Goal: Obtain resource: Obtain resource

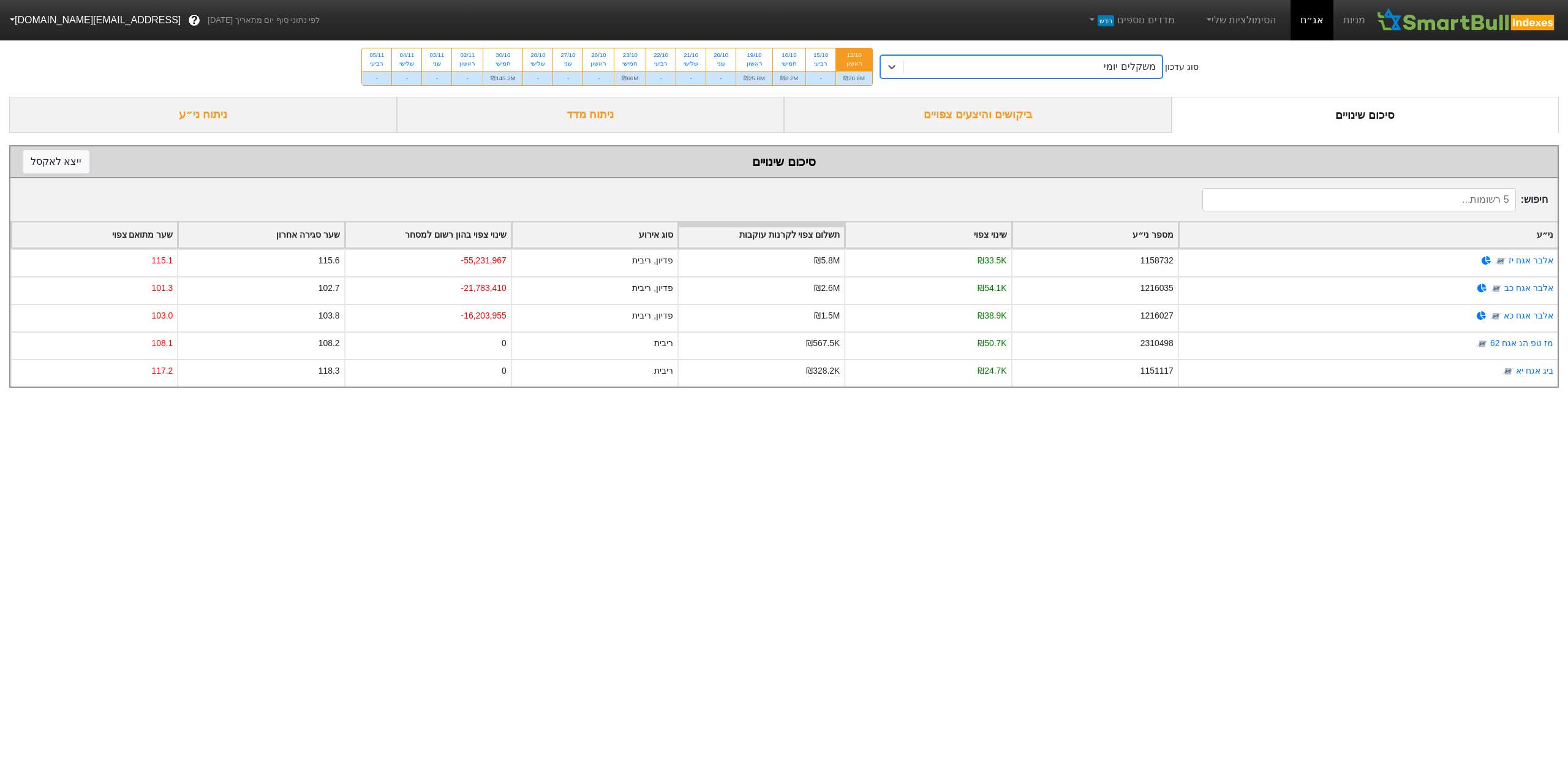
click at [977, 63] on div "משקלים יומי" at bounding box center [1032, 66] width 258 height 22
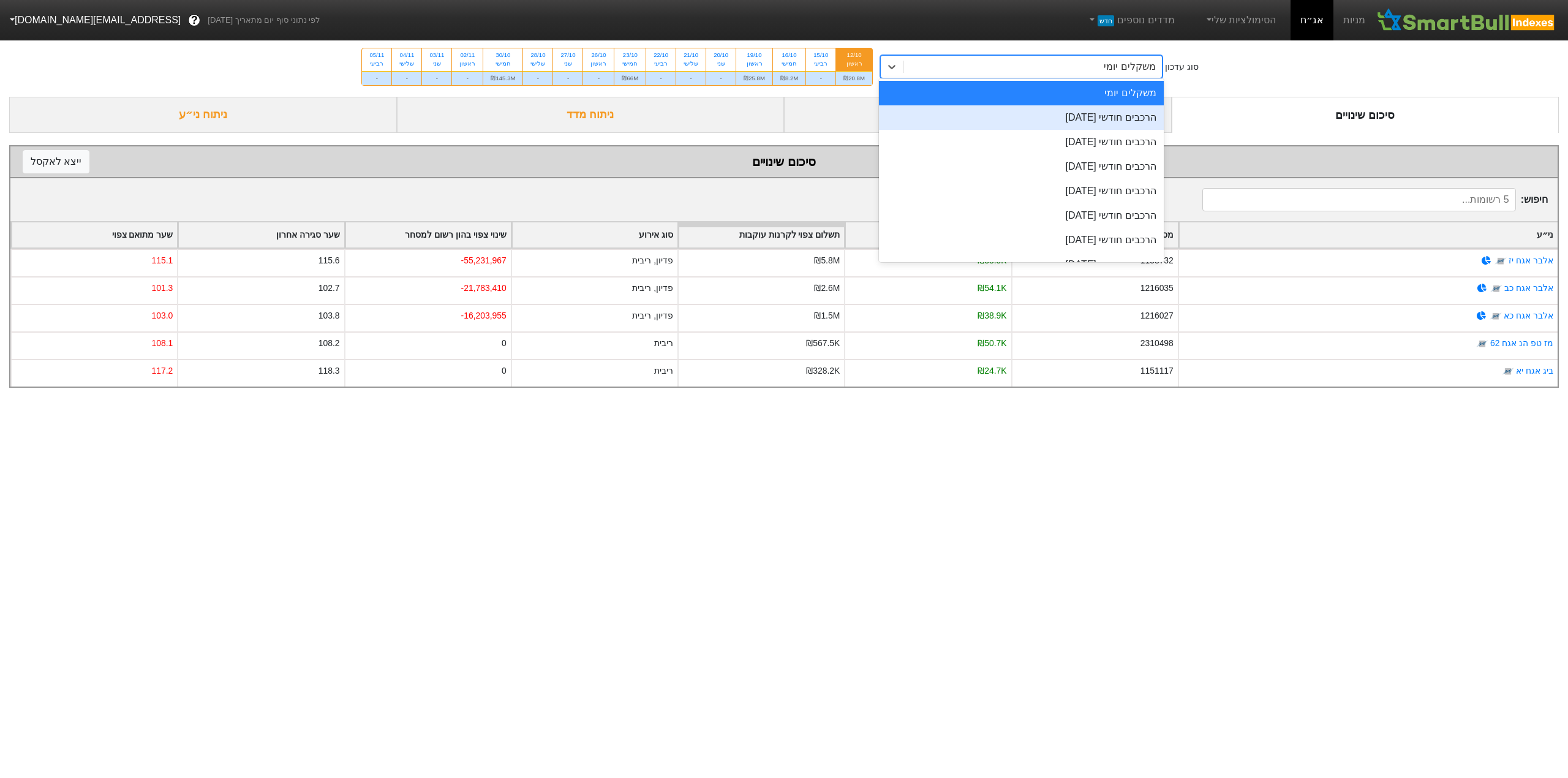
click at [1027, 115] on div "הרכבים חודשי [DATE]" at bounding box center [1021, 118] width 285 height 25
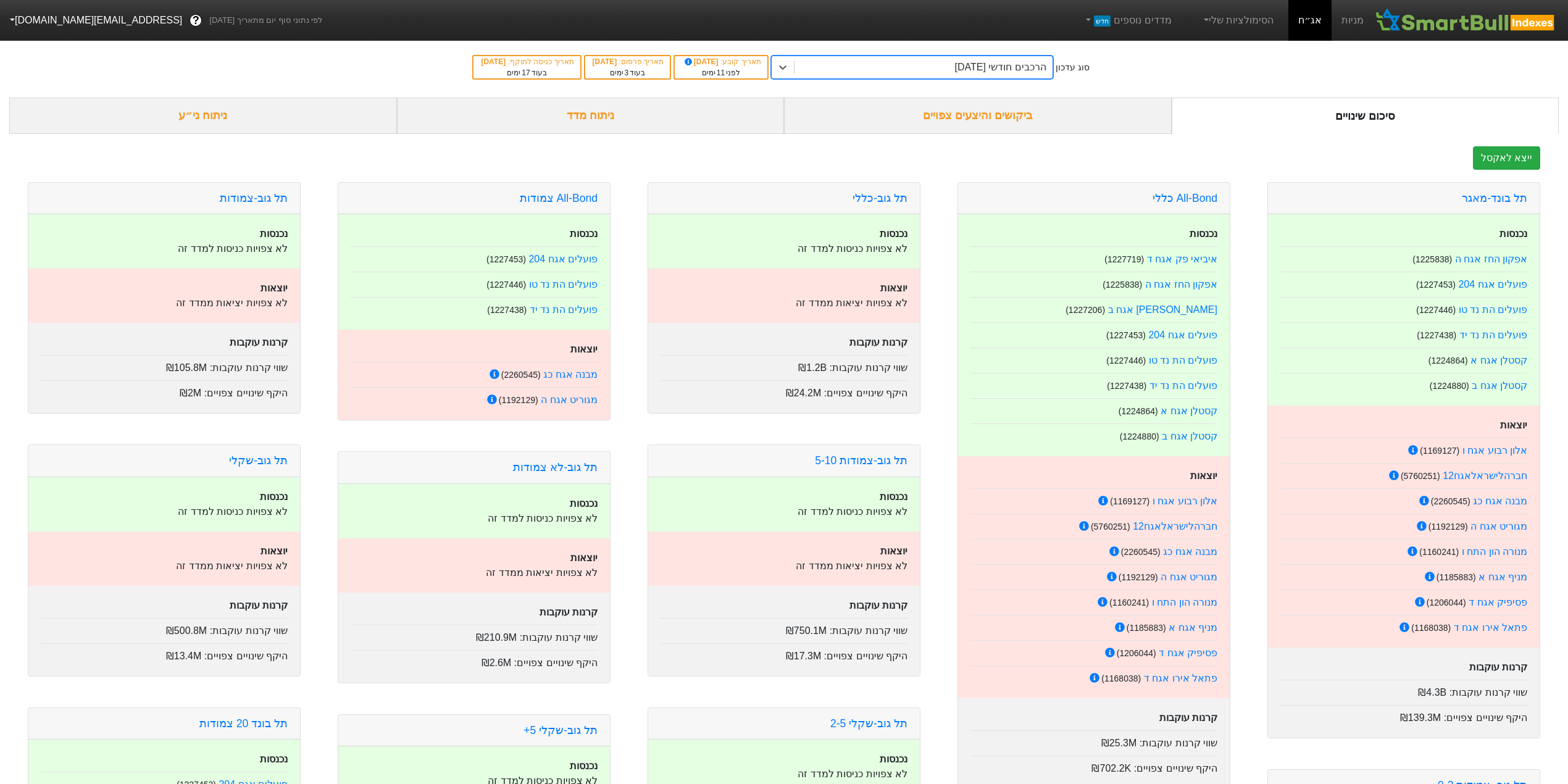
click at [859, 107] on div "ביקושים והיצעים צפויים" at bounding box center [978, 115] width 387 height 36
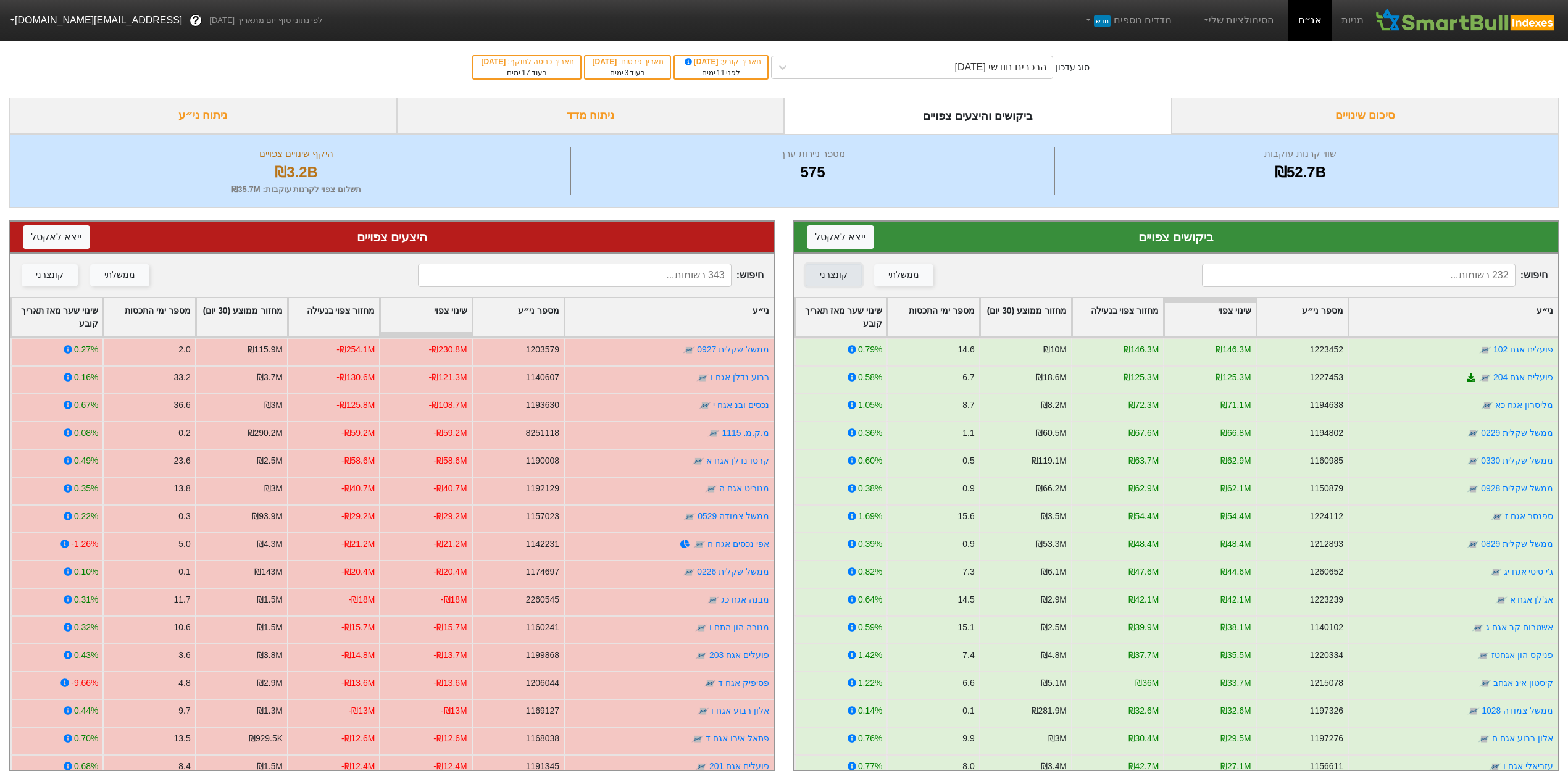
click at [832, 265] on button "קונצרני" at bounding box center [833, 274] width 56 height 22
click at [57, 276] on div "קונצרני" at bounding box center [49, 274] width 28 height 13
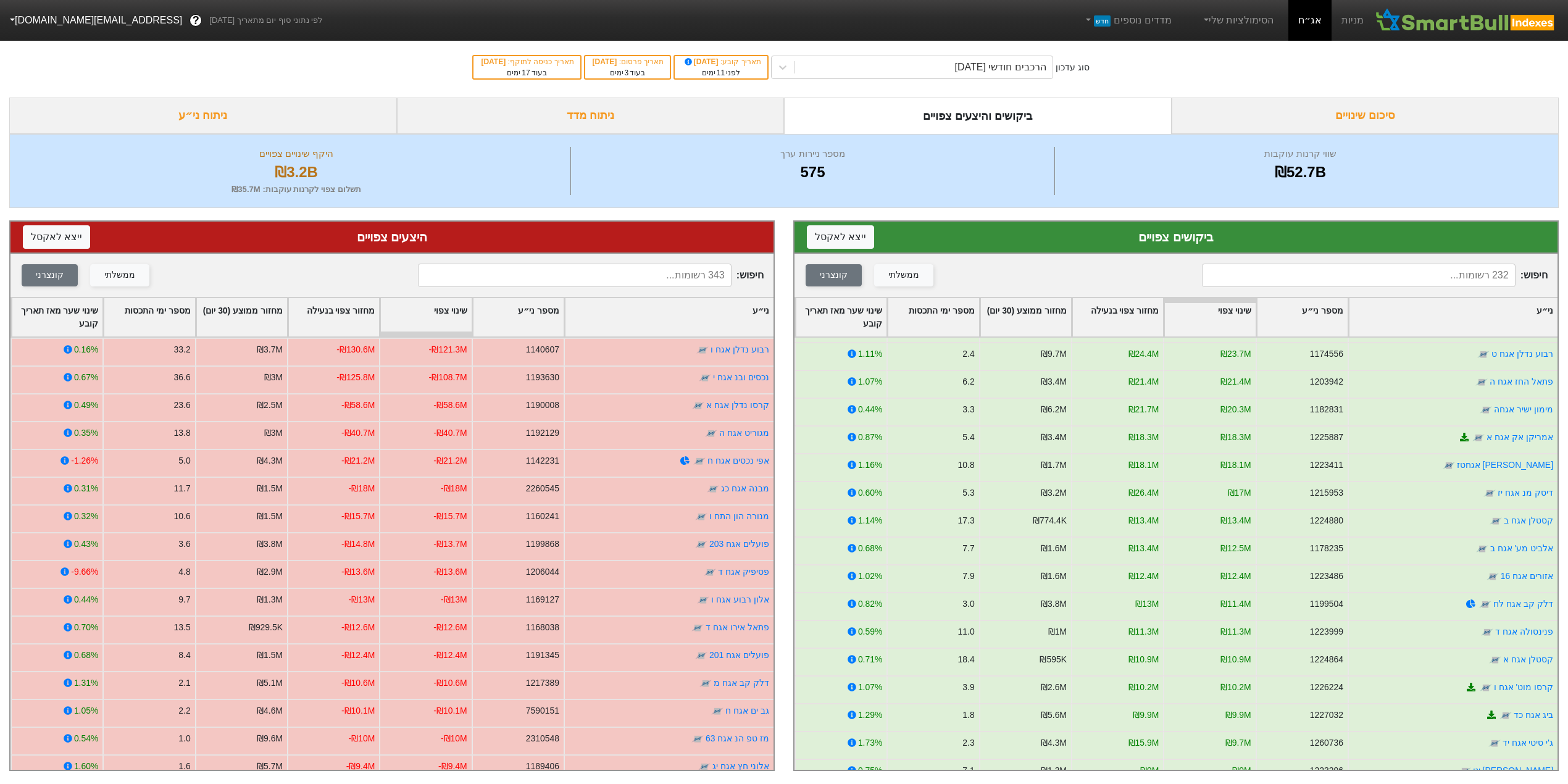
scroll to position [575, 0]
click at [123, 274] on div "ממשלתי" at bounding box center [119, 274] width 31 height 13
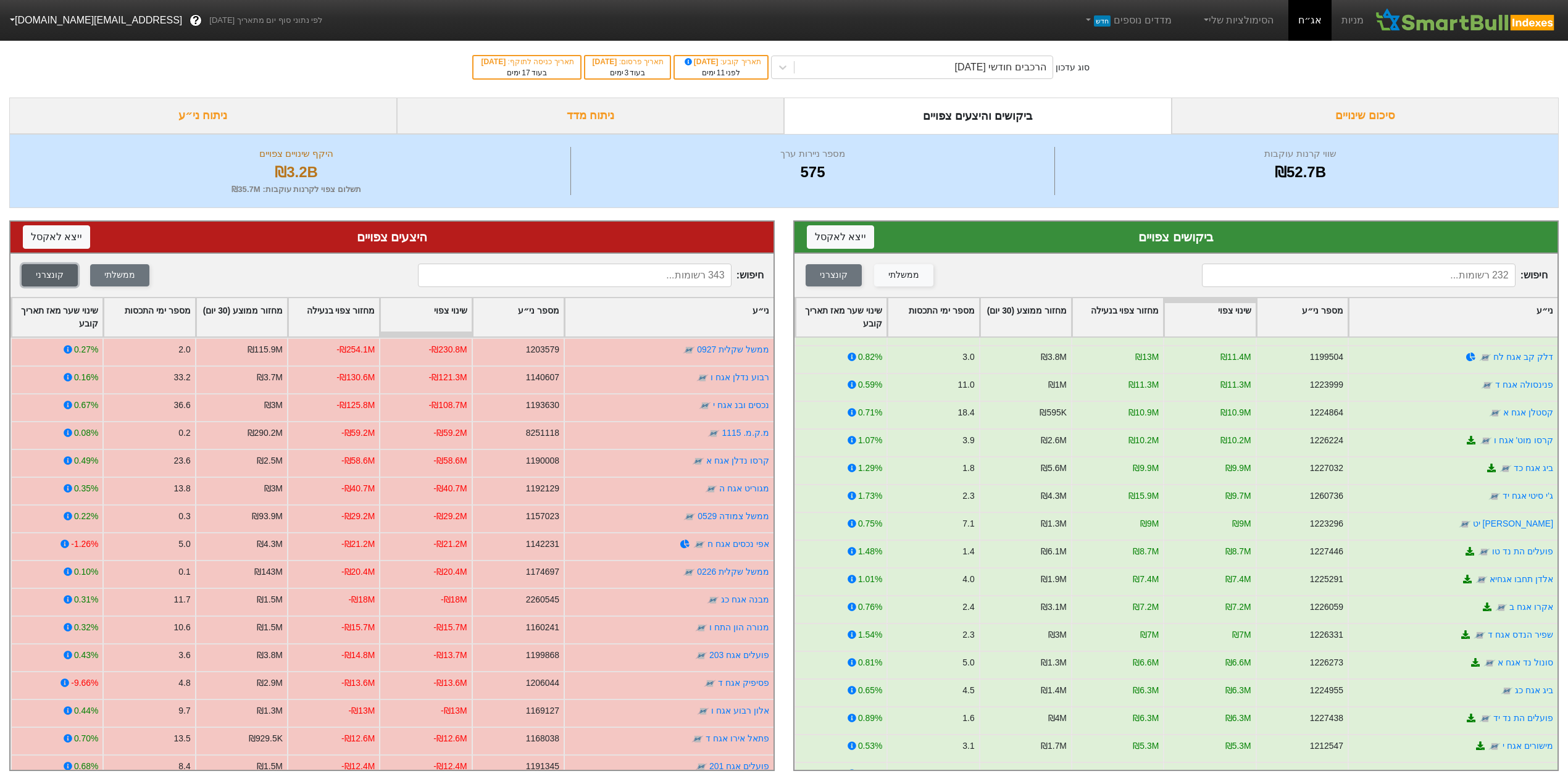
click at [50, 275] on div "קונצרני" at bounding box center [49, 274] width 28 height 13
click at [831, 272] on div "קונצרני" at bounding box center [833, 274] width 28 height 13
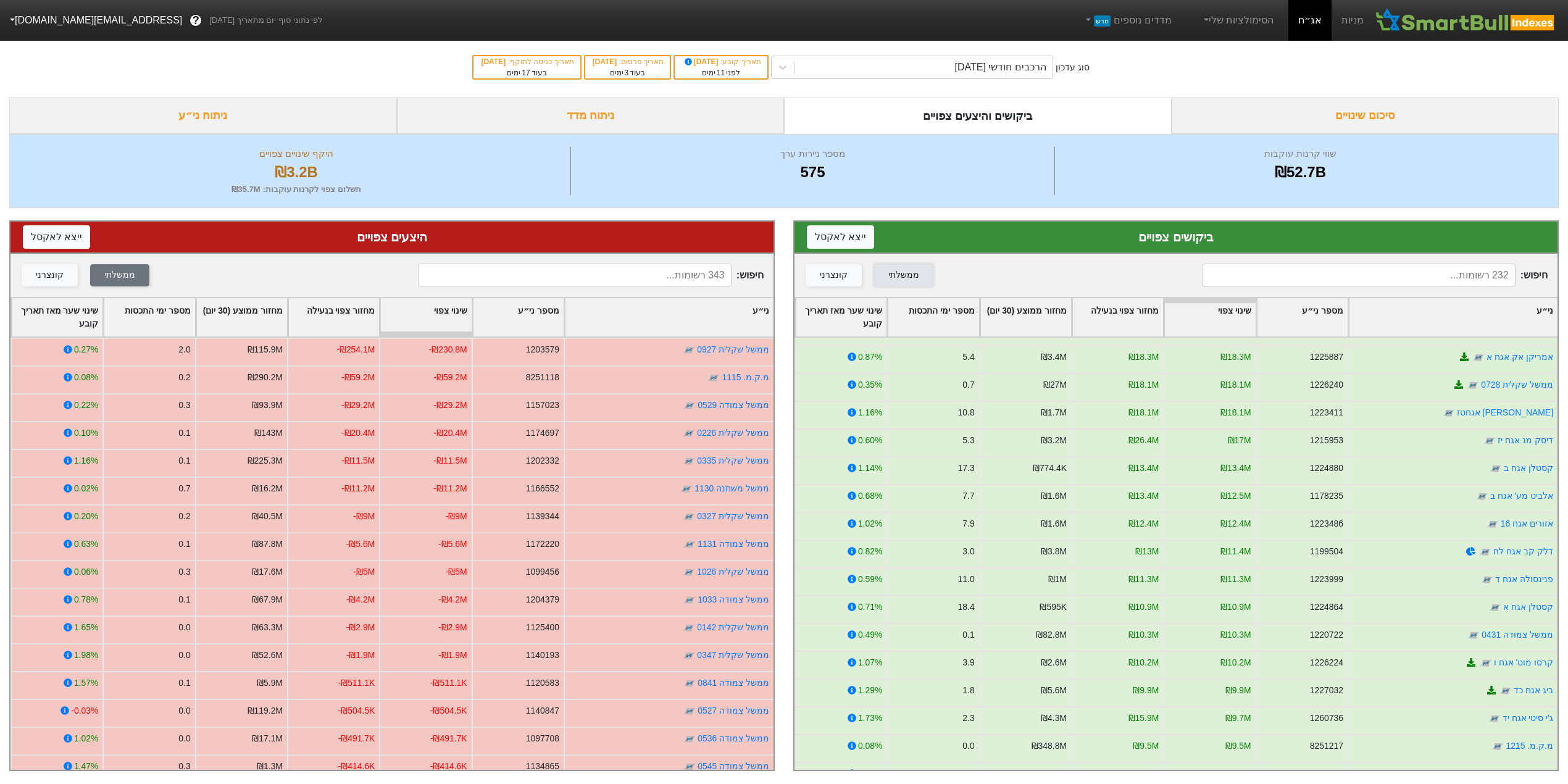
click at [910, 272] on div "ממשלתי" at bounding box center [903, 274] width 31 height 13
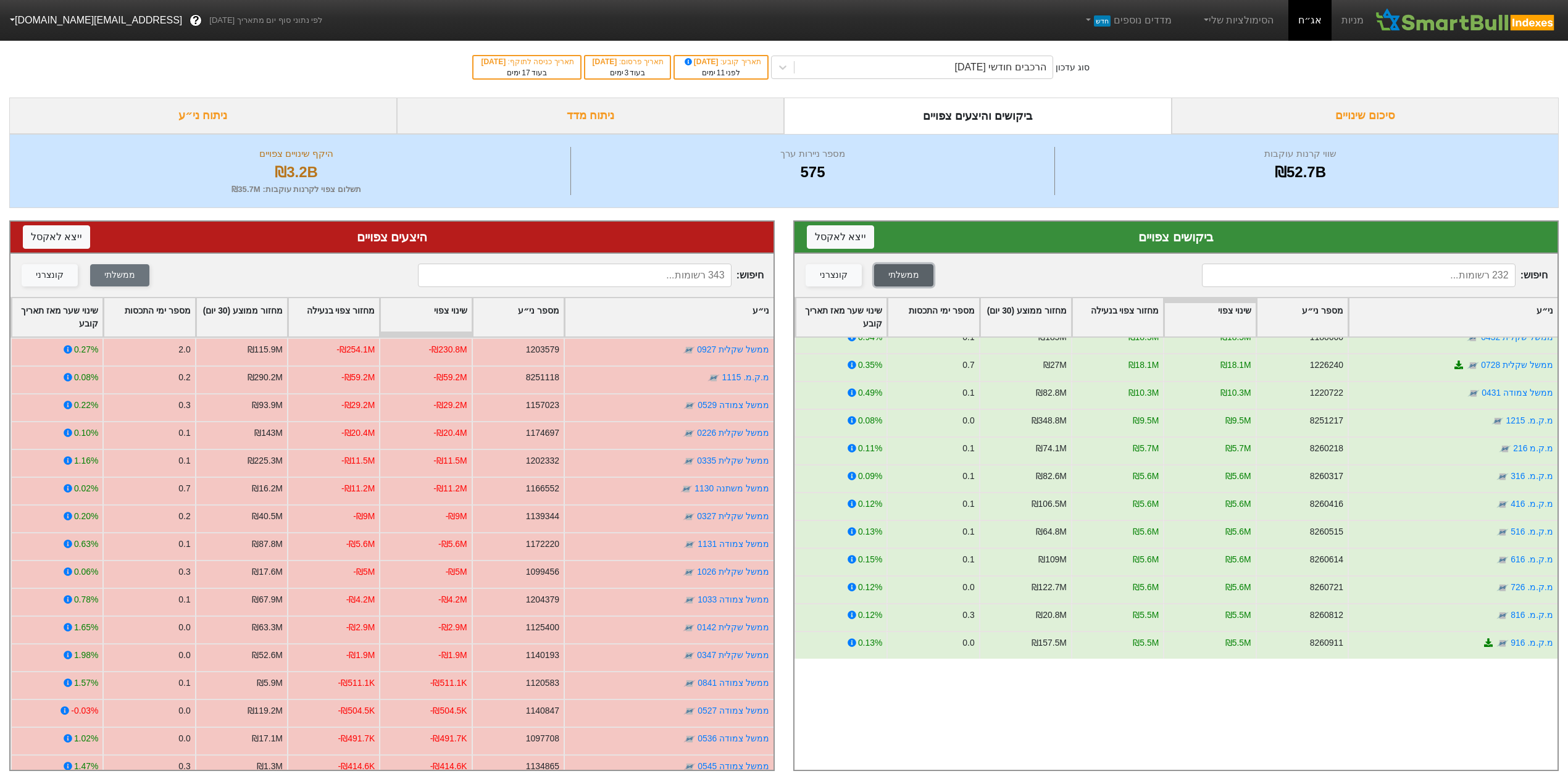
scroll to position [0, 0]
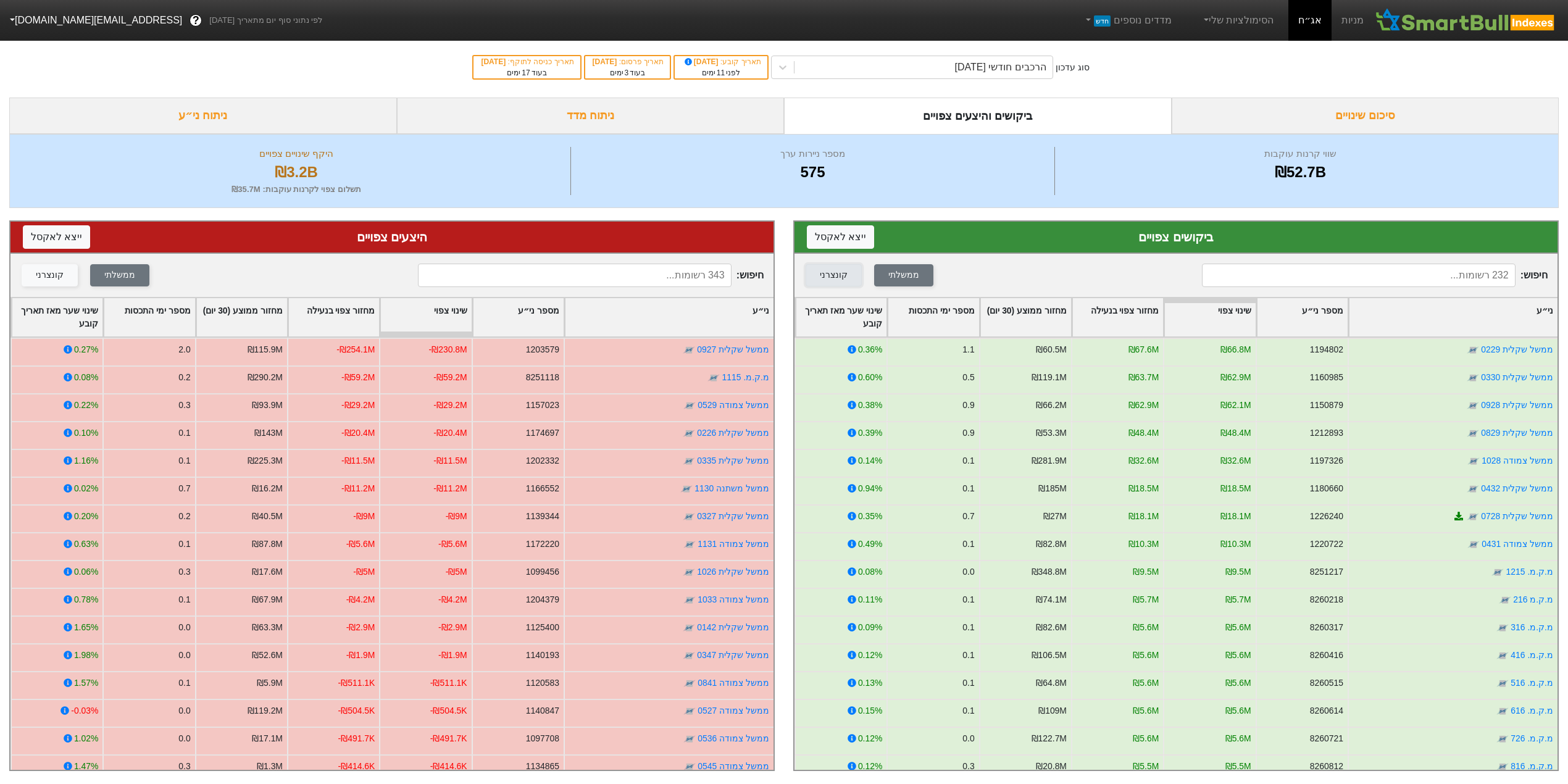
click at [823, 274] on div "קונצרני" at bounding box center [833, 274] width 28 height 13
click at [893, 273] on div "ממשלתי" at bounding box center [903, 274] width 31 height 13
click at [44, 275] on div "קונצרני" at bounding box center [49, 274] width 28 height 13
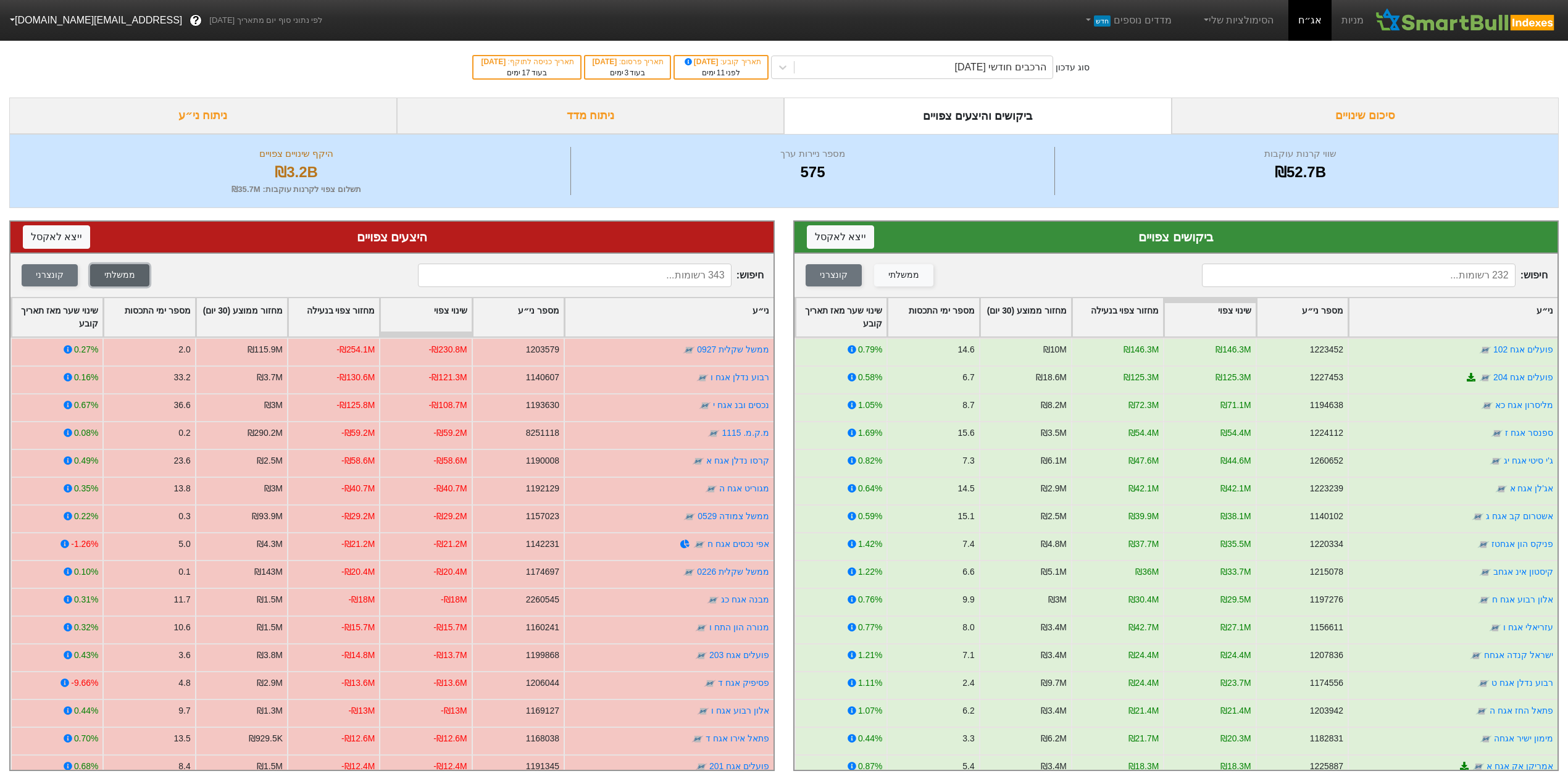
click at [129, 280] on div "ממשלתי" at bounding box center [119, 274] width 31 height 13
click at [836, 233] on button "ייצא ל אקסל" at bounding box center [840, 237] width 68 height 23
click at [54, 234] on button "ייצא ל אקסל" at bounding box center [57, 237] width 68 height 23
